Goal: Information Seeking & Learning: Learn about a topic

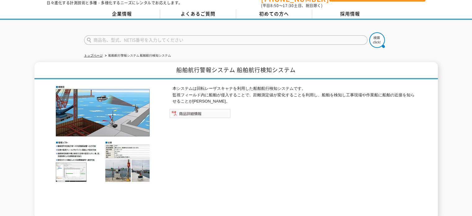
scroll to position [31, 0]
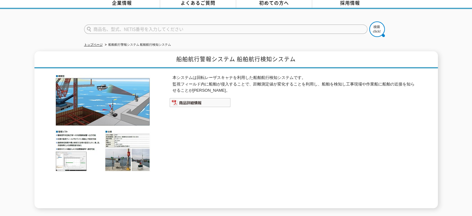
click at [123, 152] on img at bounding box center [103, 122] width 96 height 97
click at [76, 154] on img at bounding box center [103, 122] width 96 height 97
click at [136, 106] on img at bounding box center [103, 122] width 96 height 97
click at [131, 145] on img at bounding box center [103, 122] width 96 height 97
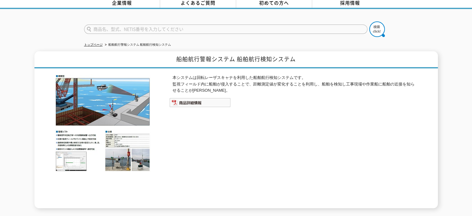
click at [127, 93] on img at bounding box center [103, 122] width 96 height 97
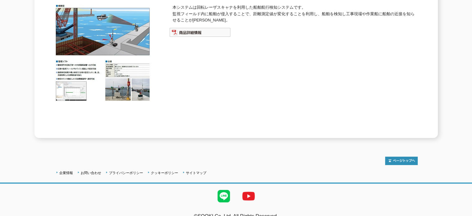
scroll to position [107, 0]
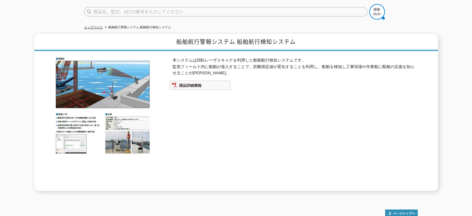
scroll to position [62, 0]
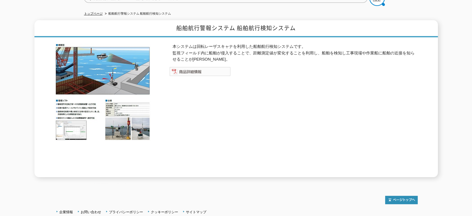
click at [190, 67] on img at bounding box center [199, 71] width 61 height 9
